Goal: Task Accomplishment & Management: Use online tool/utility

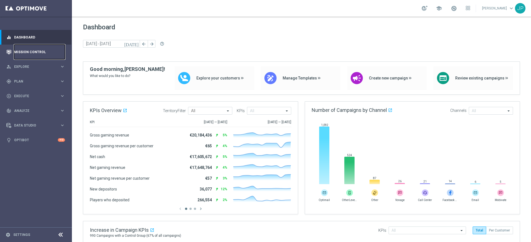
click at [49, 50] on link "Mission Control" at bounding box center [39, 52] width 51 height 15
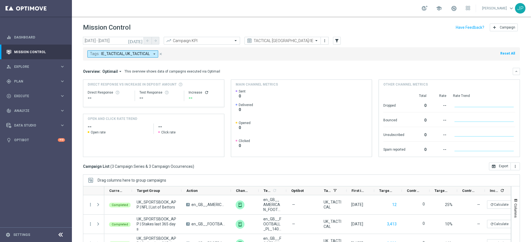
click at [281, 12] on div "school [PERSON_NAME] keyboard_arrow_down JP" at bounding box center [301, 8] width 459 height 17
click at [160, 54] on icon "close" at bounding box center [161, 54] width 4 height 4
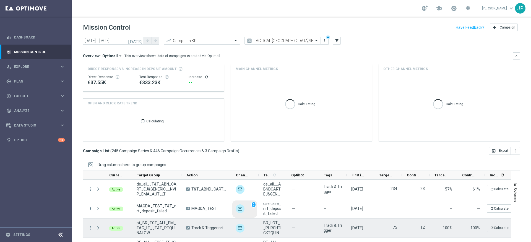
scroll to position [33, 0]
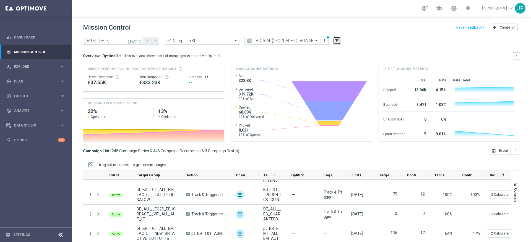
click at [338, 41] on icon "filter_alt" at bounding box center [336, 40] width 5 height 5
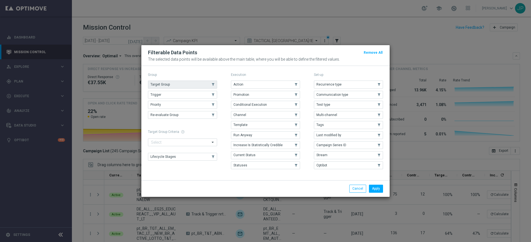
click at [212, 85] on use "button" at bounding box center [213, 85] width 4 height 4
click at [380, 187] on button "Apply" at bounding box center [376, 189] width 14 height 8
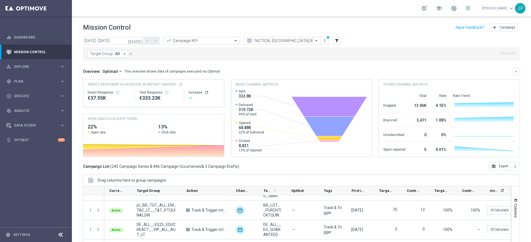
click at [120, 56] on button "Target Group: All arrow_drop_down" at bounding box center [107, 53] width 41 height 7
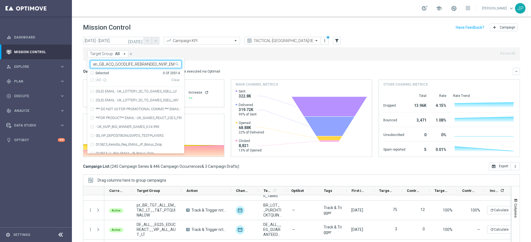
scroll to position [0, 52]
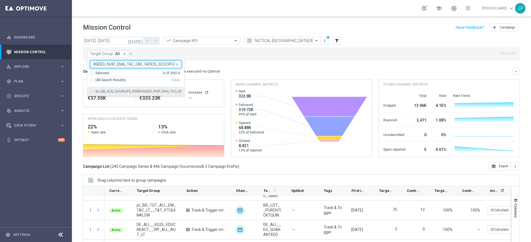
click at [133, 89] on div "en_GB_ACQ_GOODLIFE_REBRANDED_NVIP_EMA_TAC_GM_140925_SCOOPUP" at bounding box center [135, 91] width 91 height 9
type input "en_GB_ACQ_GOODLIFE_REBRANDED_NVIP_EMA_TAC_GM_140925_SCOOPUP"
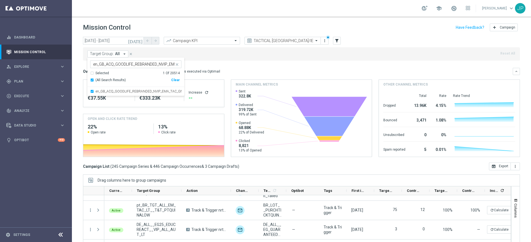
click at [240, 69] on div "Overview: Optimail arrow_drop_down This overview shows data of campaigns execut…" at bounding box center [298, 71] width 430 height 5
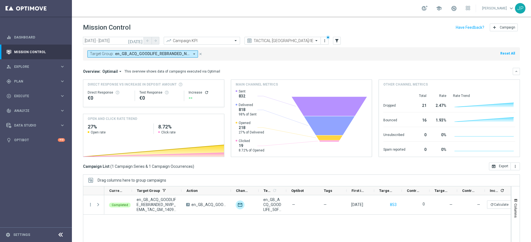
click at [202, 53] on icon "close" at bounding box center [201, 54] width 4 height 4
